Goal: Task Accomplishment & Management: Use online tool/utility

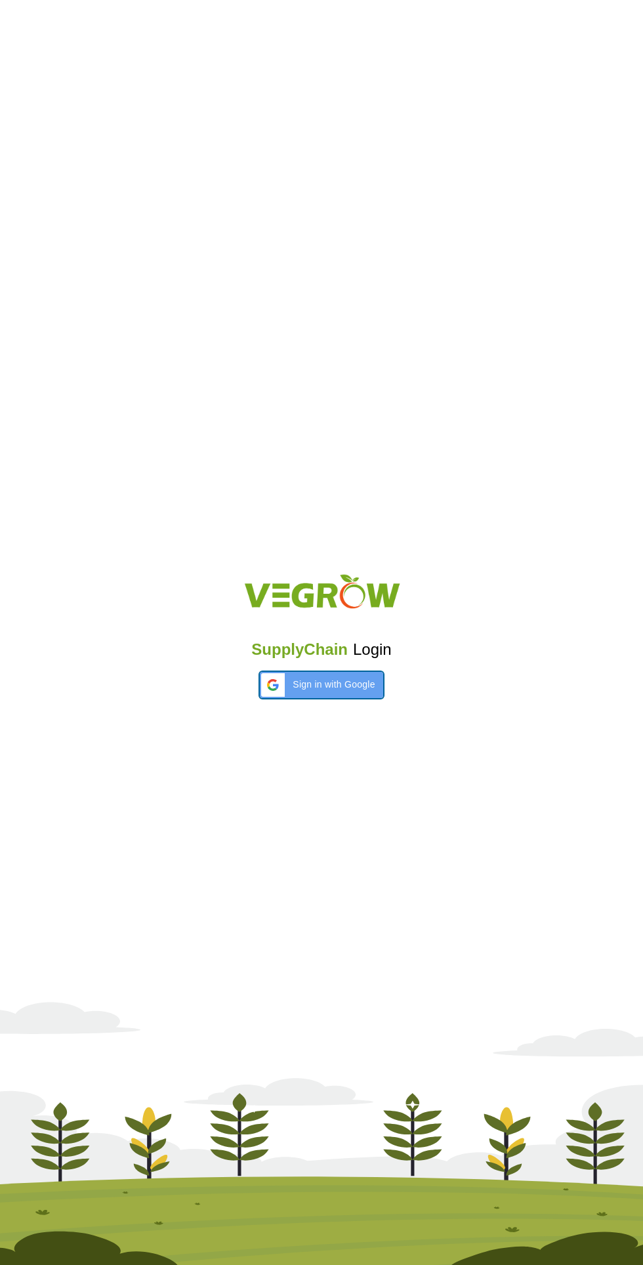
click at [331, 685] on span "Sign in with Google" at bounding box center [334, 685] width 82 height 14
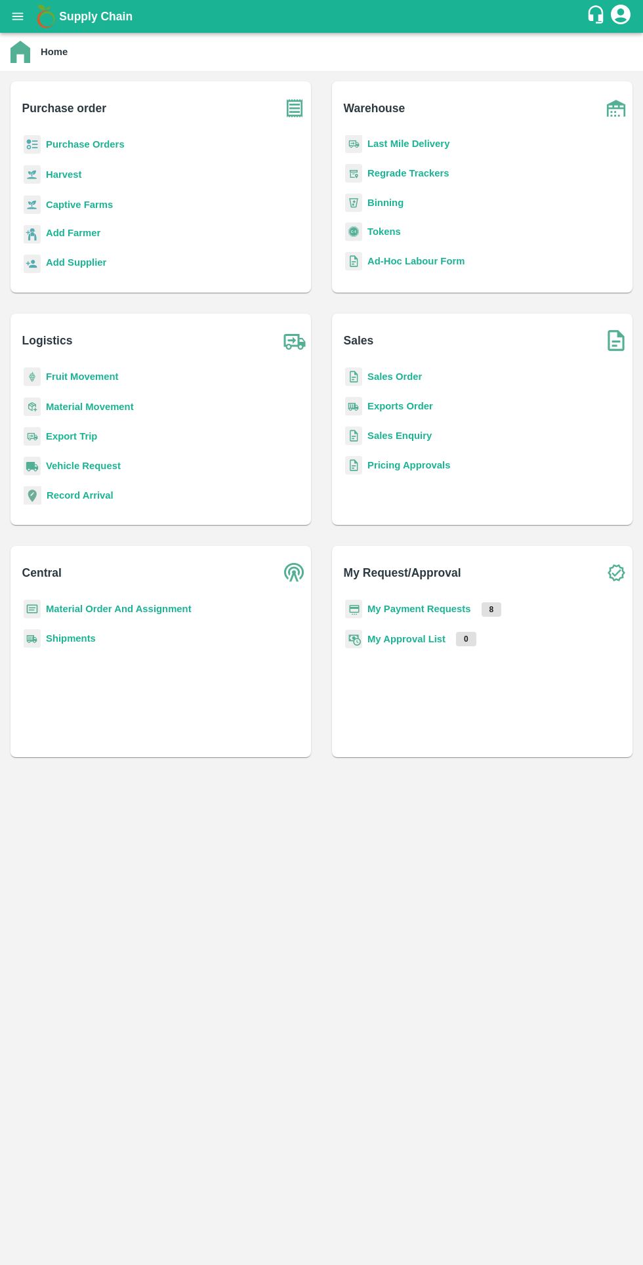
scroll to position [171, 0]
click at [383, 227] on b "Tokens" at bounding box center [384, 227] width 33 height 11
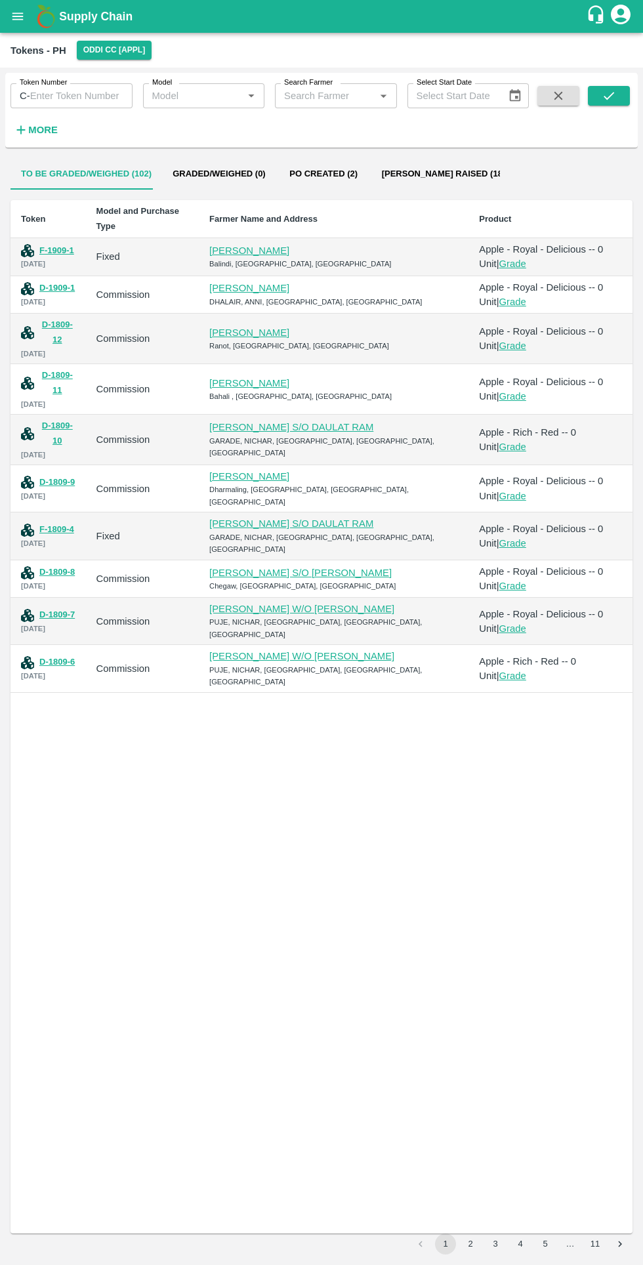
click at [54, 243] on button "F-1909-1" at bounding box center [56, 250] width 35 height 15
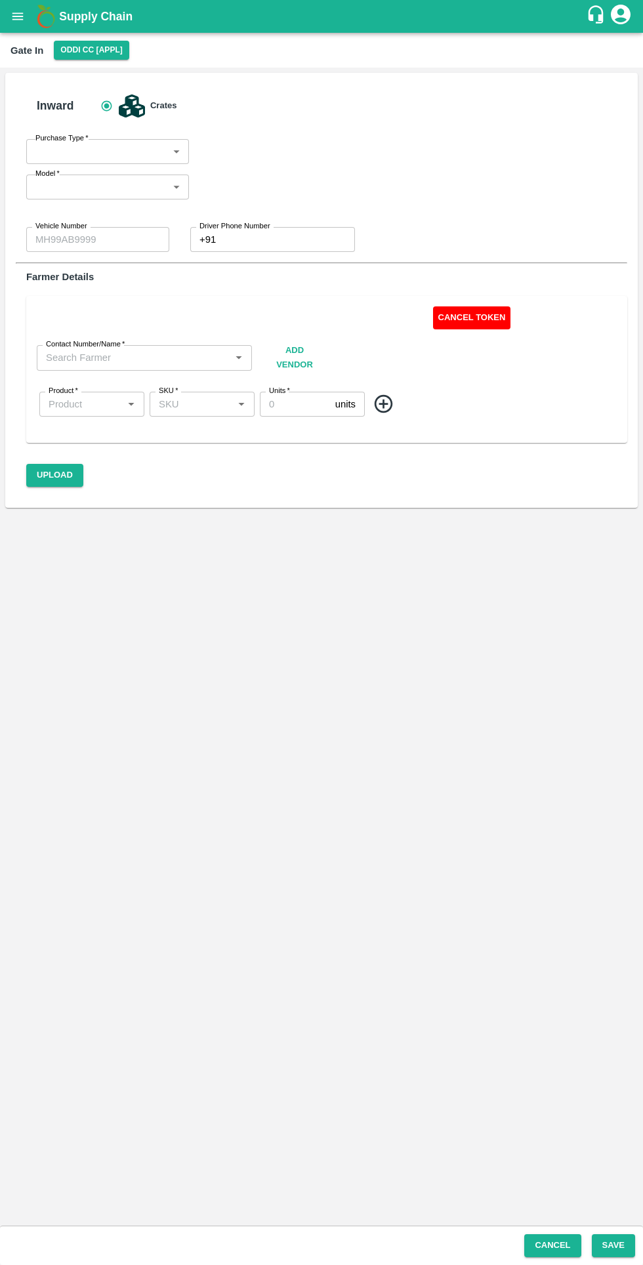
type input "Fixed"
type input "HP26A9991"
type input "0"
type input "[PERSON_NAME] -7018138224"
type input "Apple - Royal - Delicious"
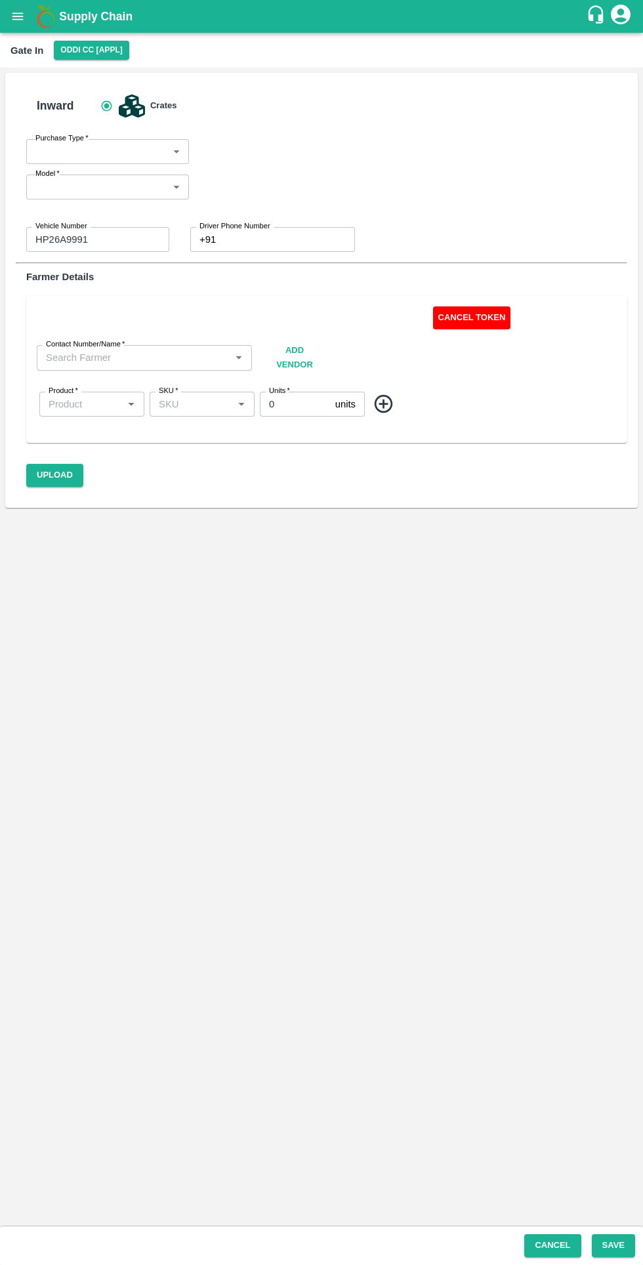
type input "SHIM-MIX"
click at [476, 319] on button "Cancel Token" at bounding box center [472, 318] width 78 height 23
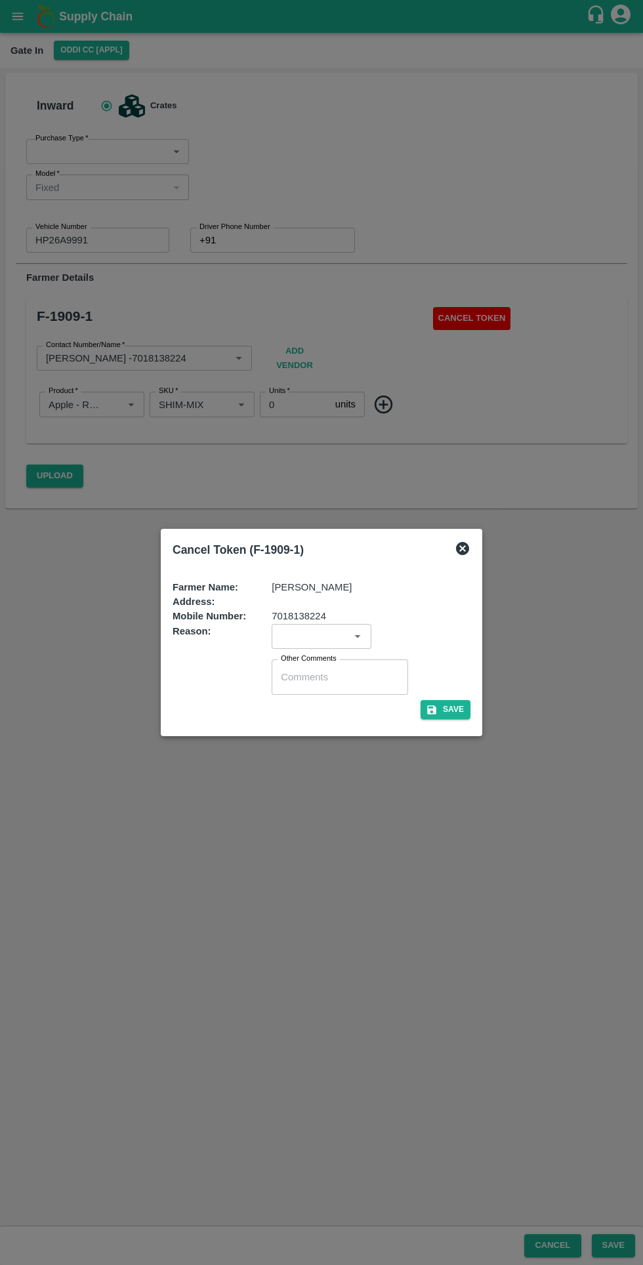
click at [331, 637] on input "input" at bounding box center [311, 636] width 70 height 17
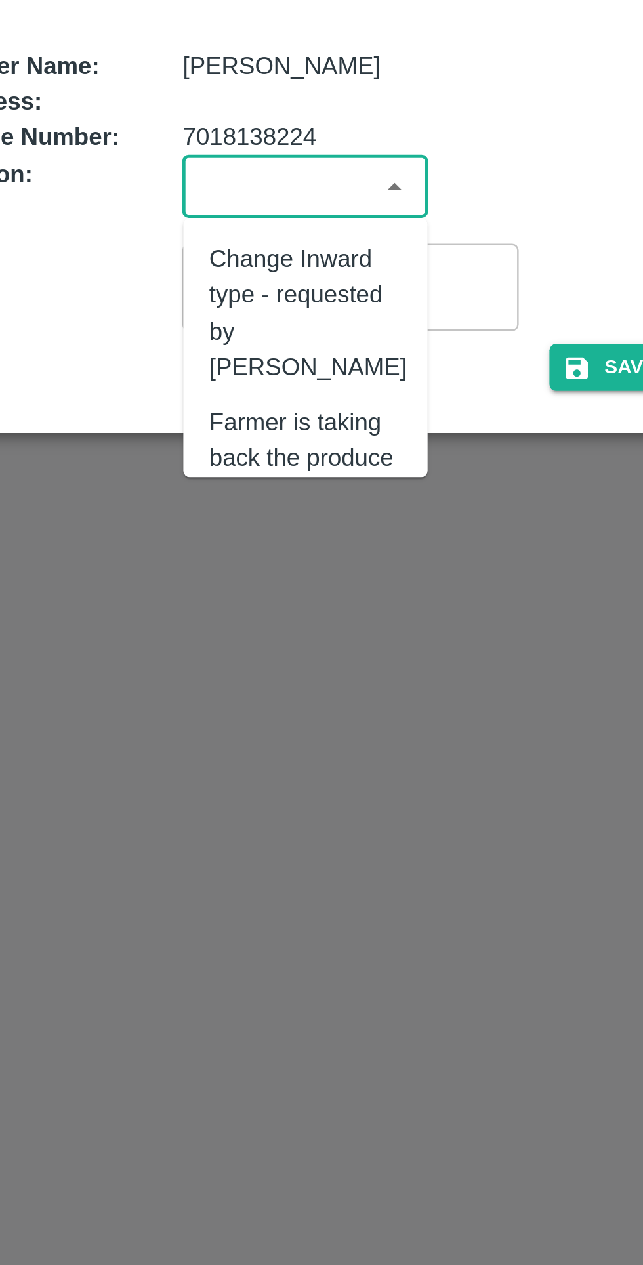
click at [335, 685] on div "Change Inward type - requested by [PERSON_NAME]" at bounding box center [323, 687] width 80 height 58
type input "Change Inward type - requested by [PERSON_NAME]"
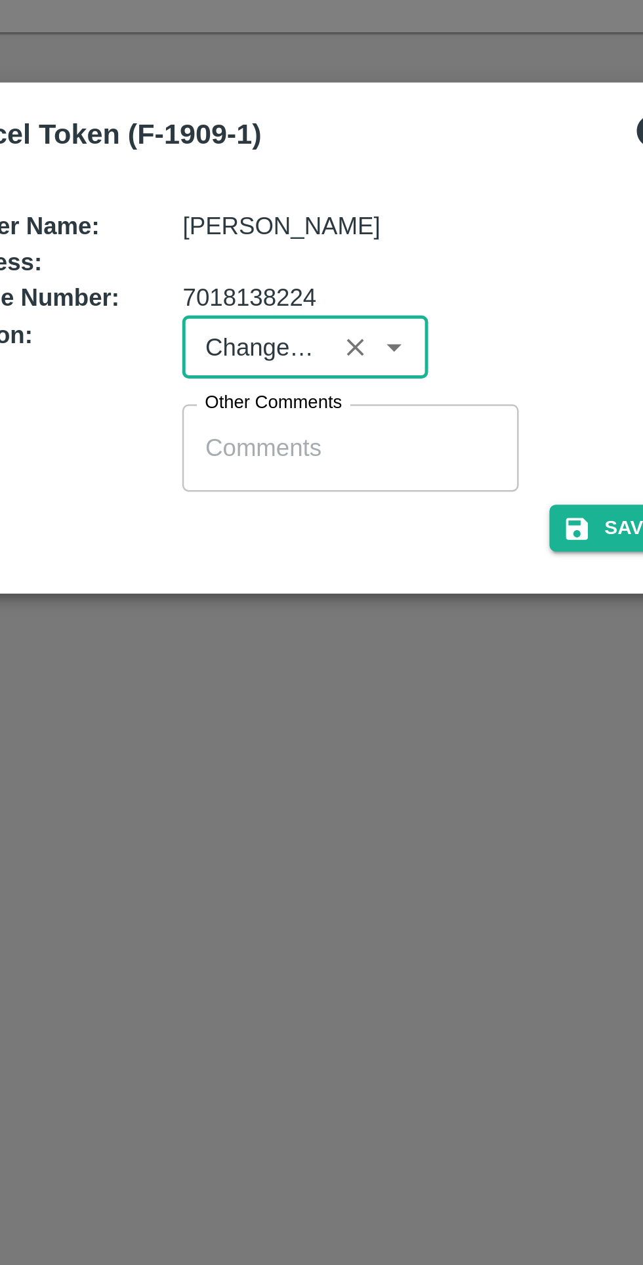
click at [439, 712] on button "Save" at bounding box center [446, 709] width 50 height 19
